Goal: Task Accomplishment & Management: Manage account settings

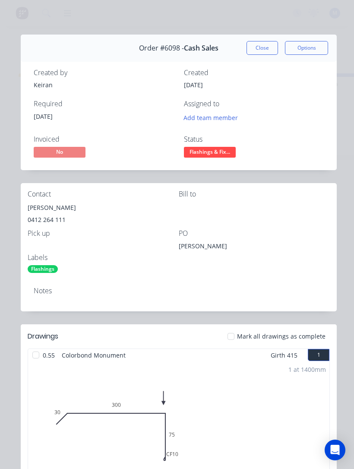
click at [264, 48] on button "Close" at bounding box center [263, 48] width 32 height 14
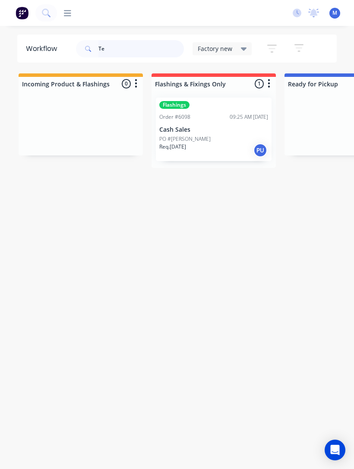
type input "T"
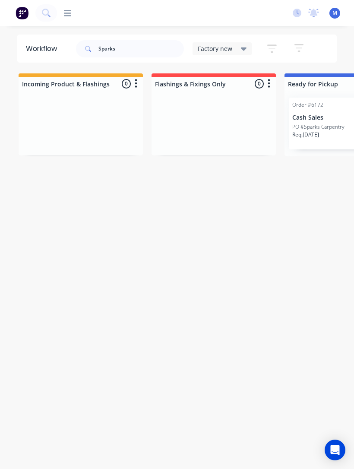
click at [320, 124] on p "PO #Sparks Carpentry" at bounding box center [319, 127] width 52 height 8
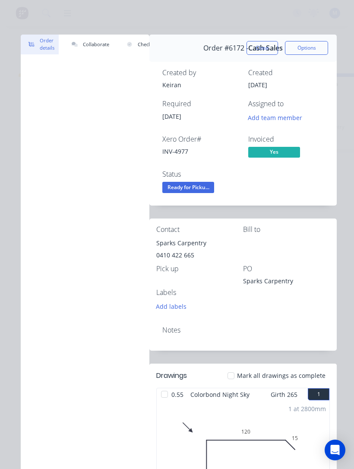
click at [199, 187] on span "Ready for Picku..." at bounding box center [189, 187] width 52 height 11
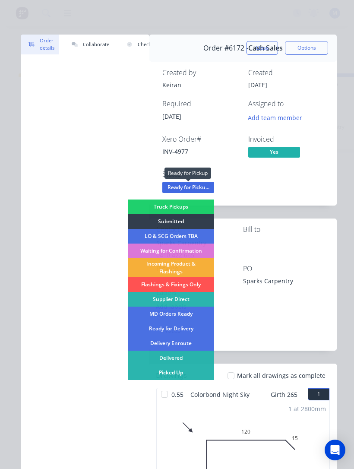
click at [183, 373] on div "Picked Up" at bounding box center [171, 373] width 86 height 15
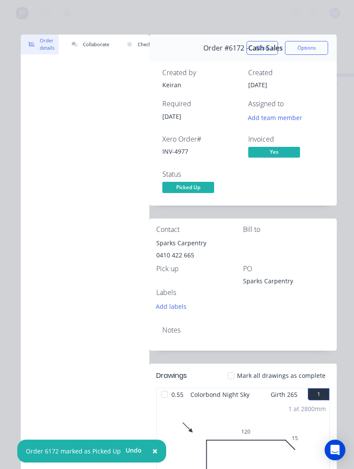
click at [261, 46] on button "Close" at bounding box center [263, 48] width 32 height 14
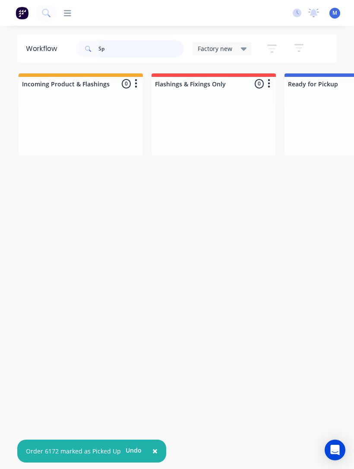
type input "S"
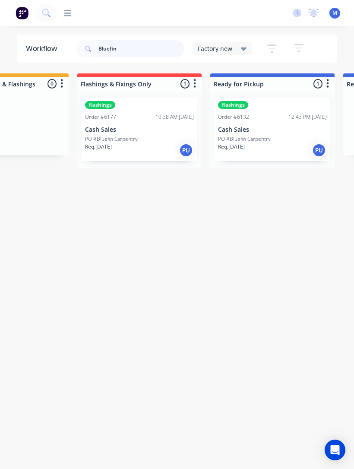
scroll to position [0, 74]
click at [150, 137] on div "PO #Bluefin Carpentry" at bounding box center [140, 139] width 109 height 8
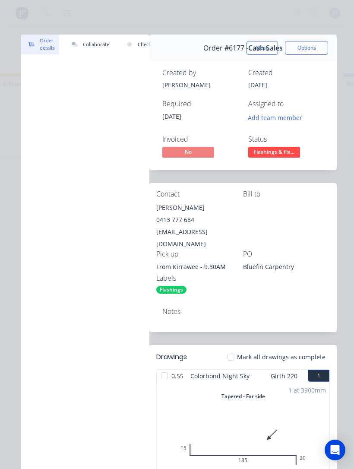
scroll to position [0, 0]
click at [265, 50] on button "Close" at bounding box center [263, 48] width 32 height 14
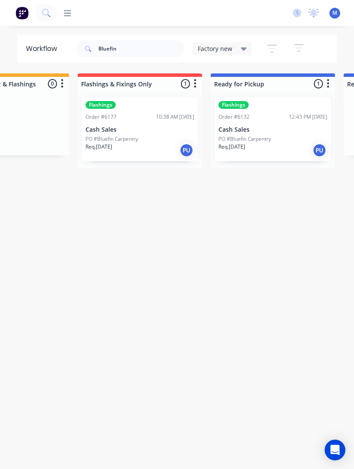
click at [289, 118] on div "12:43 PM 30/09/25" at bounding box center [308, 117] width 38 height 8
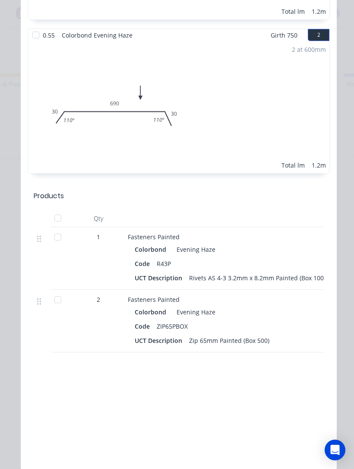
scroll to position [519, 0]
click at [351, 438] on div "Order details Collaborate Checklists 0/0 Tracking Linked Orders Timeline Order …" at bounding box center [177, 234] width 354 height 469
click at [350, 434] on div "Order details Collaborate Checklists 0/0 Tracking Linked Orders Timeline Order …" at bounding box center [177, 234] width 354 height 469
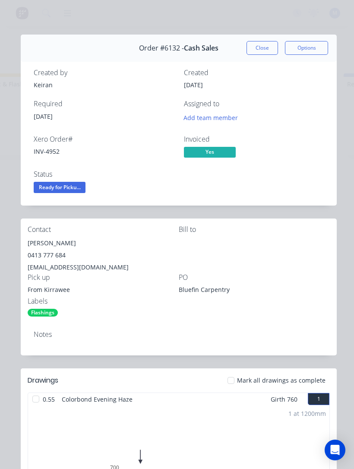
scroll to position [0, 0]
click at [47, 191] on span "Ready for Picku..." at bounding box center [60, 187] width 52 height 11
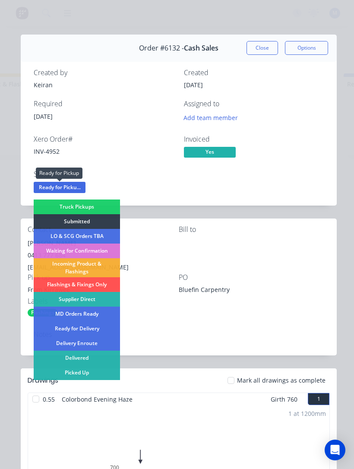
click at [64, 357] on div "Delivered" at bounding box center [77, 358] width 86 height 15
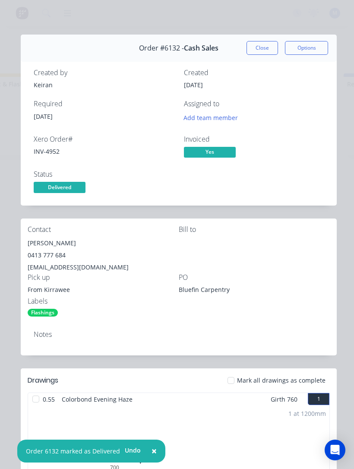
click at [271, 47] on button "Close" at bounding box center [263, 48] width 32 height 14
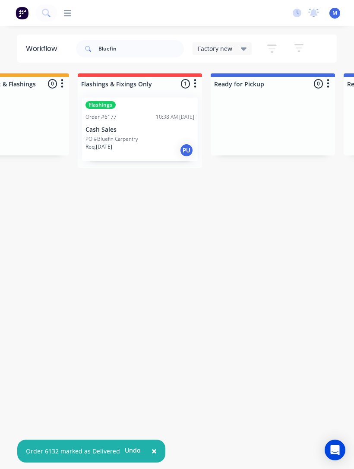
click at [102, 136] on p "PO #Bluefin Carpentry" at bounding box center [112, 139] width 53 height 8
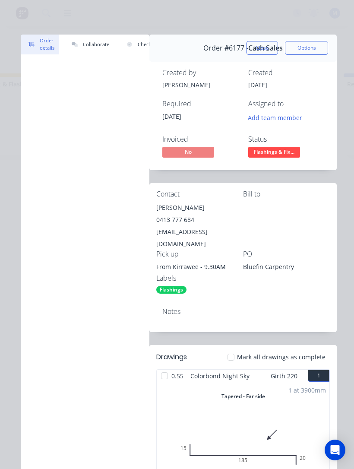
click at [269, 45] on button "Close" at bounding box center [263, 48] width 32 height 14
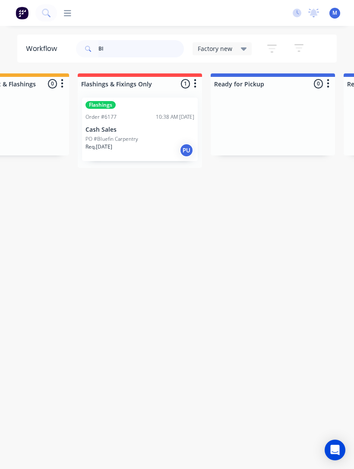
type input "B"
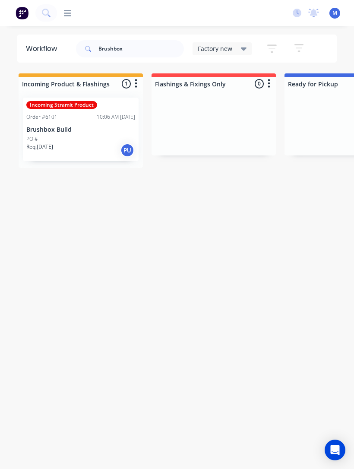
click at [47, 145] on p "Req. 01/10/25" at bounding box center [39, 147] width 27 height 8
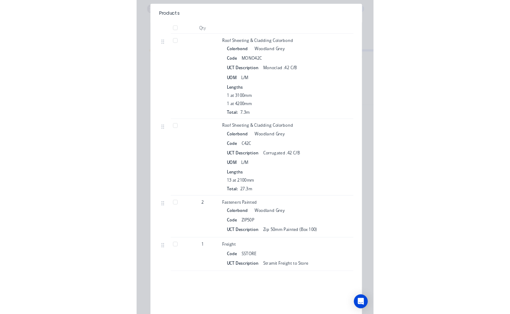
scroll to position [319, 0]
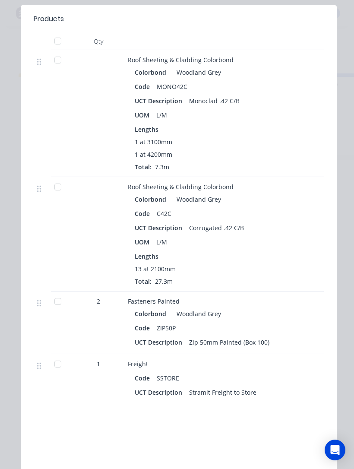
click at [54, 303] on div at bounding box center [57, 301] width 17 height 17
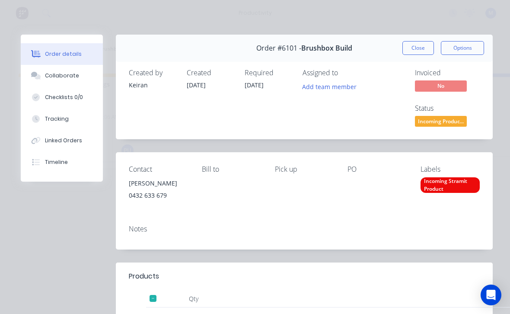
scroll to position [0, 0]
click at [354, 121] on span "Incoming Produc..." at bounding box center [441, 121] width 52 height 11
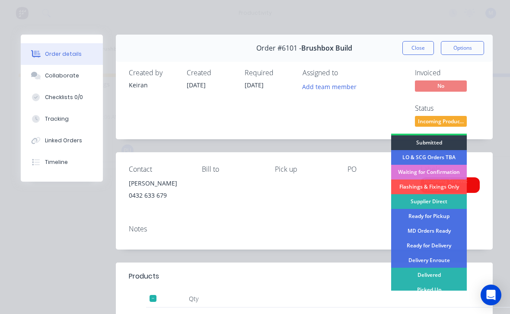
scroll to position [13, 0]
click at [354, 289] on div "Picked Up" at bounding box center [429, 290] width 76 height 15
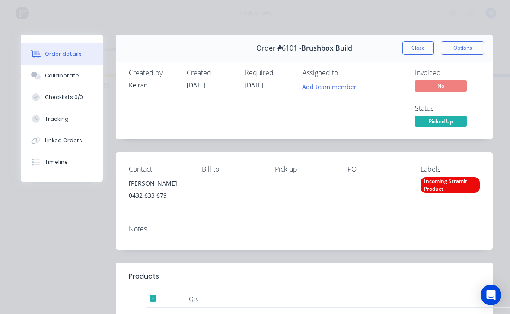
scroll to position [0, 0]
click at [354, 50] on button "Close" at bounding box center [418, 48] width 32 height 14
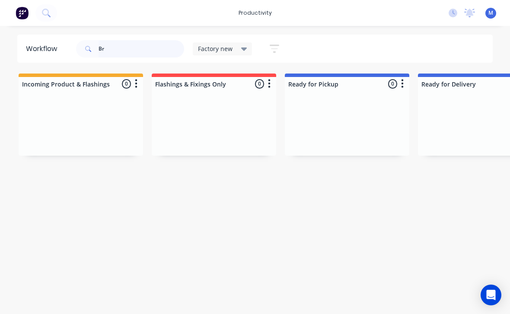
type input "B"
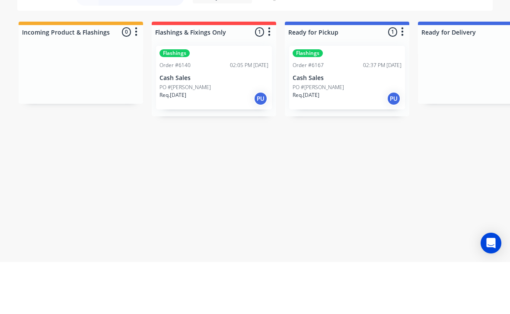
type input "[PERSON_NAME]"
click at [345, 98] on div "Flashings Order #6167 02:37 PM 01/10/25 Cash Sales PO #John Davis Req. 03/10/25…" at bounding box center [347, 130] width 116 height 64
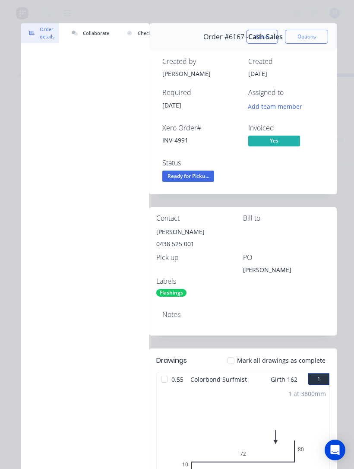
scroll to position [10, 0]
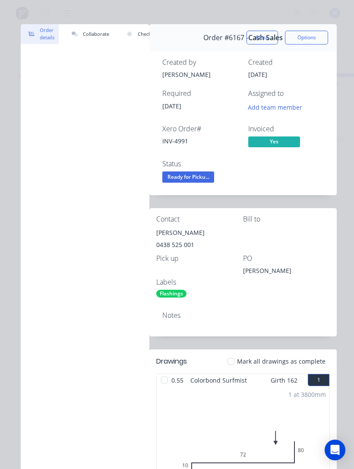
click at [204, 178] on span "Ready for Picku..." at bounding box center [189, 177] width 52 height 11
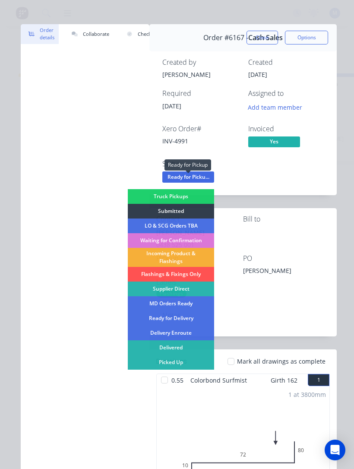
click at [178, 365] on div "Picked Up" at bounding box center [171, 362] width 86 height 15
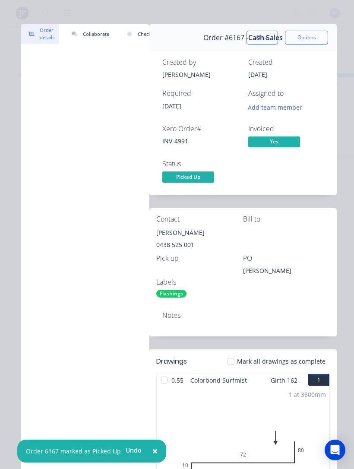
click at [263, 42] on button "Close" at bounding box center [263, 38] width 32 height 14
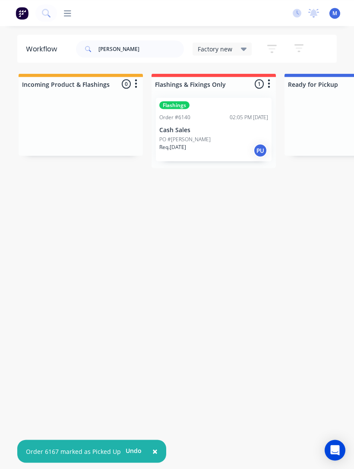
click at [230, 136] on div "PO #John Davis" at bounding box center [214, 139] width 109 height 8
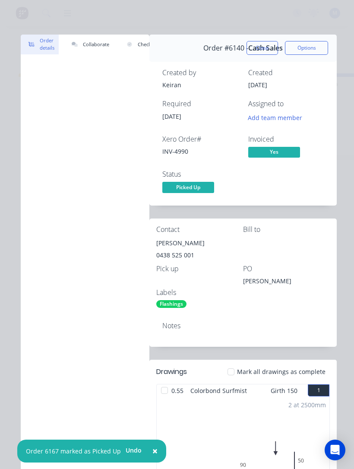
scroll to position [0, 0]
click at [261, 70] on div "Created" at bounding box center [287, 73] width 76 height 8
click at [269, 48] on button "Close" at bounding box center [263, 48] width 32 height 14
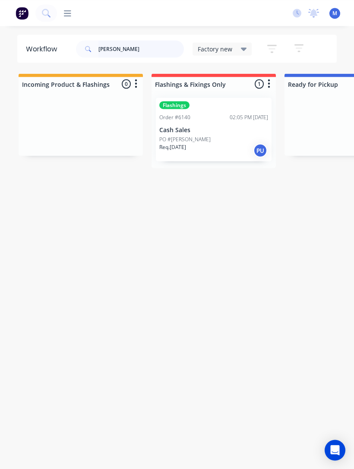
scroll to position [2, 0]
click at [225, 135] on div "PO #John Davis" at bounding box center [214, 139] width 109 height 8
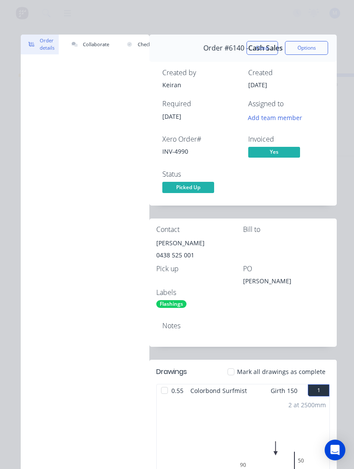
click at [200, 188] on span "Picked Up" at bounding box center [189, 187] width 52 height 11
click at [265, 48] on button "Close" at bounding box center [263, 48] width 32 height 14
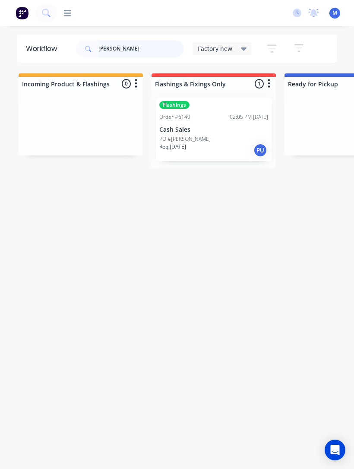
scroll to position [0, 0]
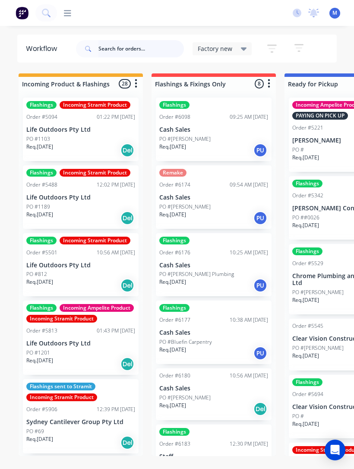
click at [152, 54] on input "text" at bounding box center [142, 48] width 86 height 17
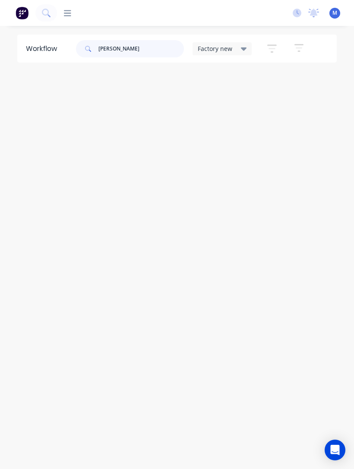
scroll to position [0, 838]
type input "J"
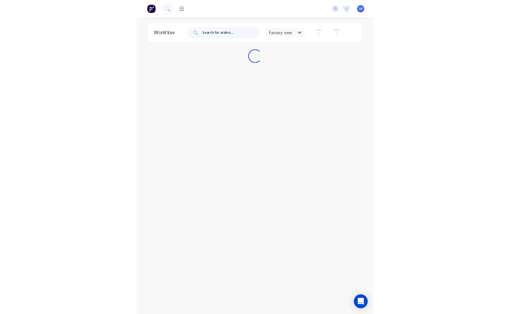
scroll to position [0, 0]
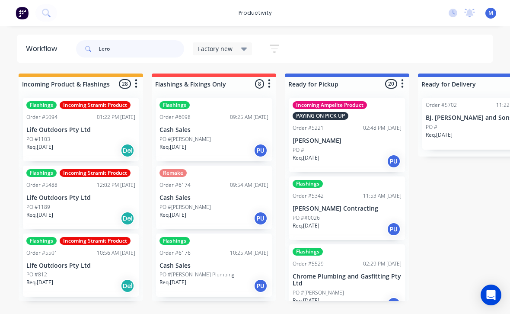
type input "[PERSON_NAME]"
